Goal: Register for event/course

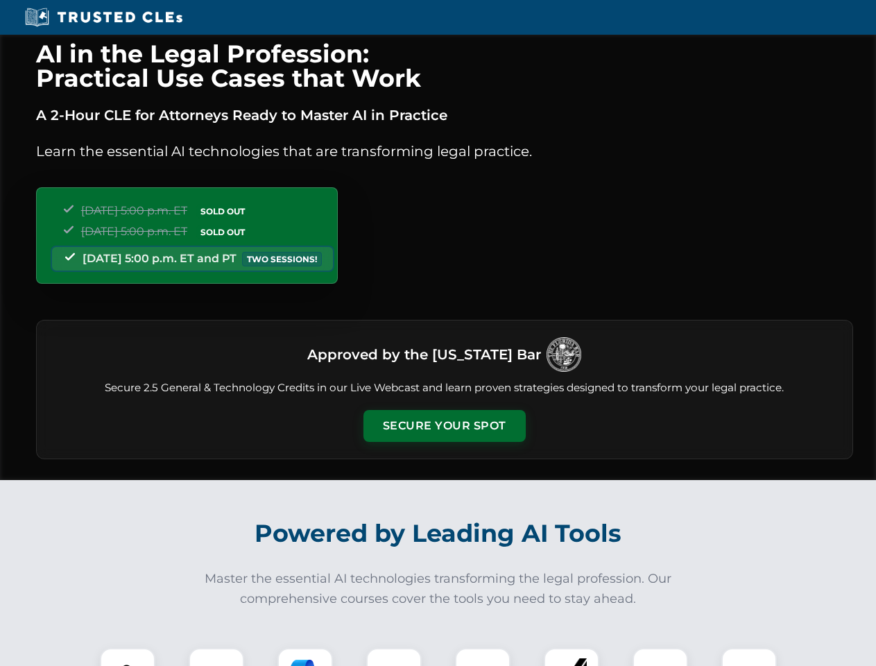
click at [444, 426] on button "Secure Your Spot" at bounding box center [444, 426] width 162 height 32
click at [128, 657] on img at bounding box center [127, 675] width 40 height 40
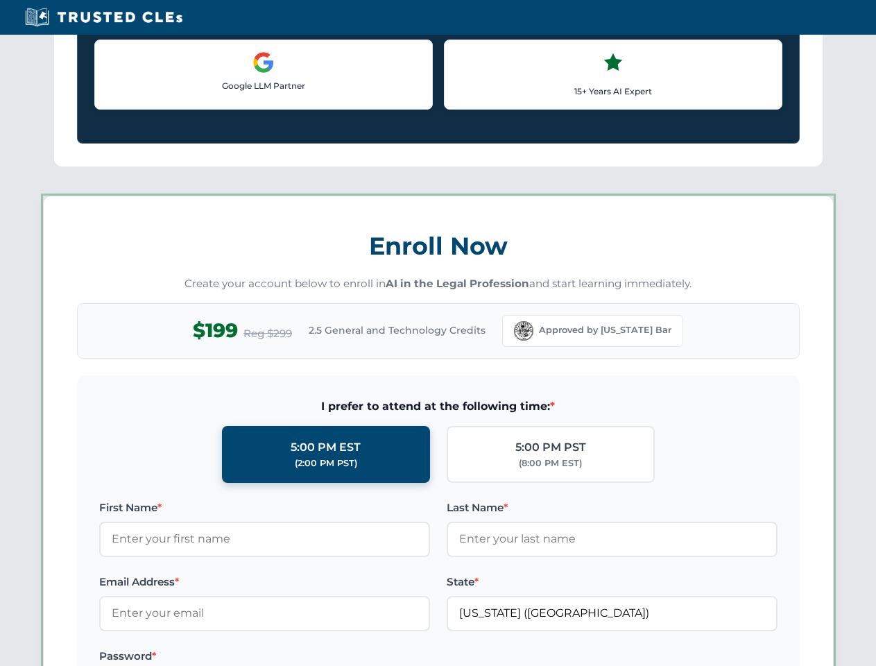
click at [305, 657] on label "Password *" at bounding box center [264, 656] width 331 height 17
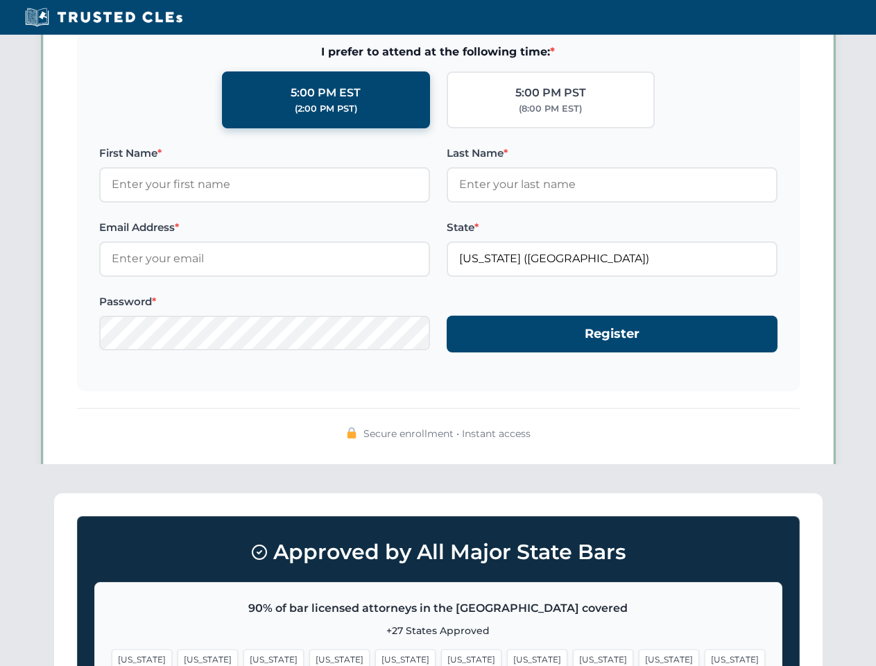
click at [639, 657] on span "[US_STATE]" at bounding box center [669, 659] width 60 height 20
